Goal: Task Accomplishment & Management: Manage account settings

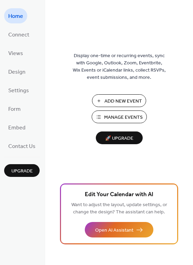
click at [116, 118] on span "Manage Events" at bounding box center [123, 117] width 39 height 7
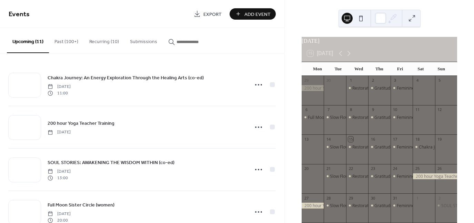
click at [96, 40] on button "Recurring (10)" at bounding box center [104, 40] width 41 height 24
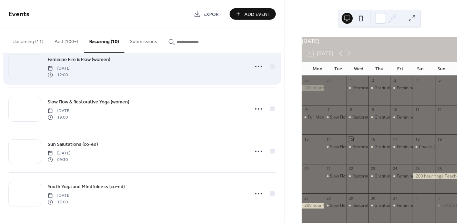
scroll to position [274, 0]
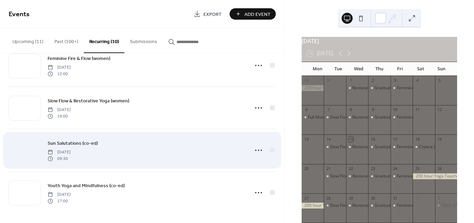
click at [34, 150] on div at bounding box center [25, 150] width 32 height 24
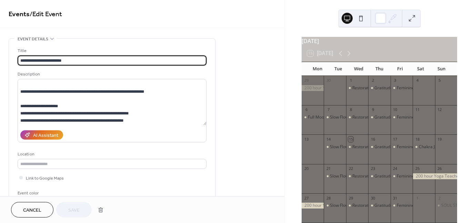
click at [31, 208] on span "Cancel" at bounding box center [32, 210] width 18 height 7
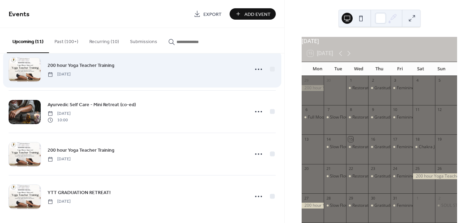
scroll to position [316, 0]
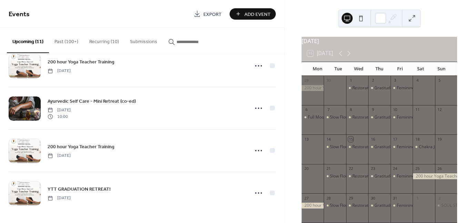
click at [97, 39] on button "Recurring (10)" at bounding box center [104, 40] width 41 height 24
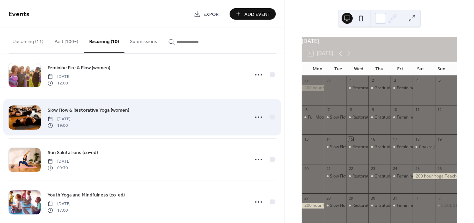
scroll to position [274, 0]
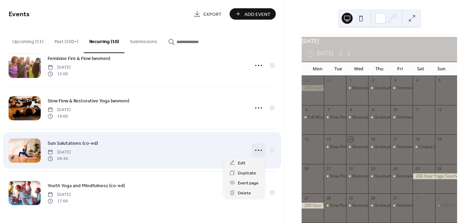
click at [257, 151] on icon at bounding box center [258, 150] width 11 height 11
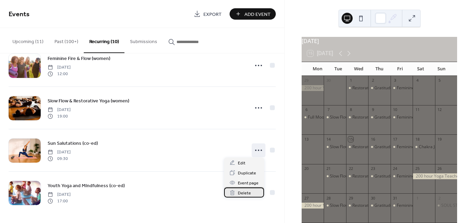
click at [242, 192] on span "Delete" at bounding box center [244, 192] width 13 height 7
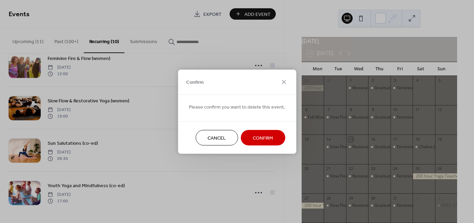
click at [262, 137] on span "Confirm" at bounding box center [262, 137] width 20 height 7
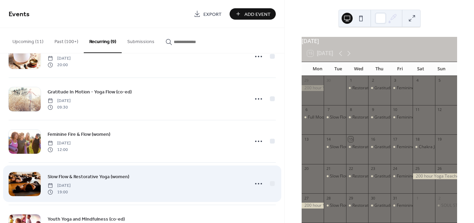
scroll to position [197, 0]
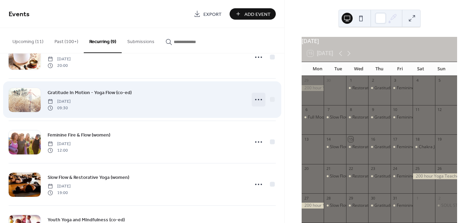
click at [254, 101] on icon at bounding box center [258, 99] width 11 height 11
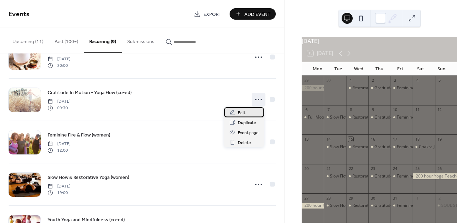
click at [242, 113] on span "Edit" at bounding box center [242, 112] width 8 height 7
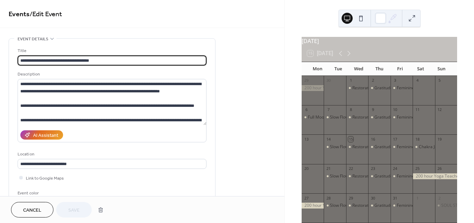
type input "**********"
drag, startPoint x: 68, startPoint y: 61, endPoint x: 60, endPoint y: 61, distance: 8.3
click at [60, 61] on input "**********" at bounding box center [112, 60] width 189 height 10
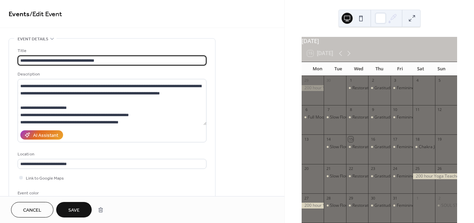
scroll to position [34, 0]
type input "**********"
click at [78, 208] on span "Save" at bounding box center [73, 210] width 11 height 7
